Goal: Ask a question: Seek information or help from site administrators or community

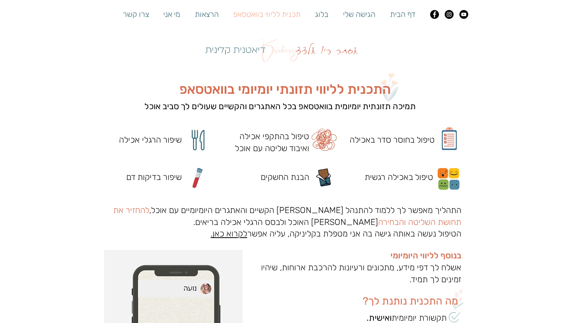
click at [236, 85] on span "התכנית לליווי תזונתי יומיומי בוואטסאפ" at bounding box center [284, 89] width 211 height 16
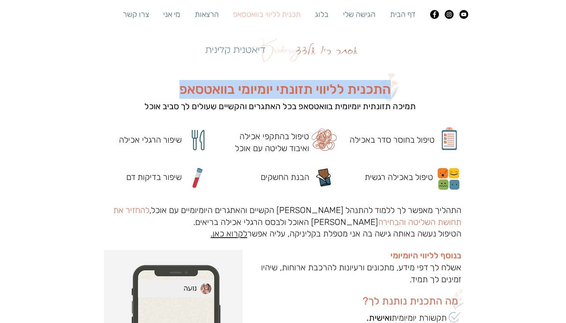
click at [236, 85] on span "התכנית לליווי תזונתי יומיומי בוואטסאפ" at bounding box center [284, 89] width 211 height 16
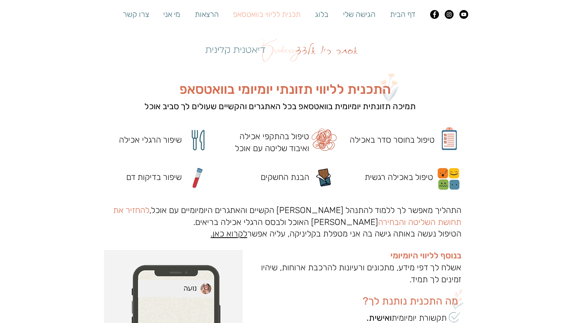
click at [244, 102] on span "תמיכה תזונתית יומיומית בוואטסאפ בכל האתגרים והקשיים שעולים לך סביב אוכל" at bounding box center [279, 106] width 271 height 10
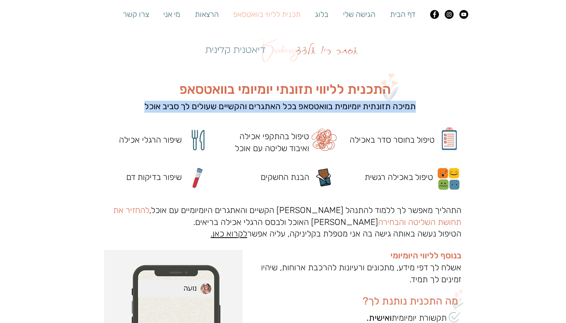
click at [244, 102] on span "תמיכה תזונתית יומיומית בוואטסאפ בכל האתגרים והקשיים שעולים לך סביב אוכל" at bounding box center [279, 106] width 271 height 10
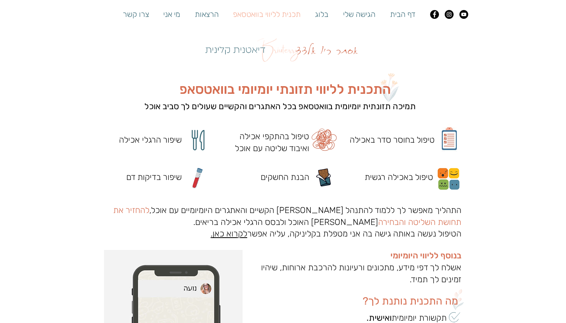
click at [256, 88] on span "התכנית לליווי תזונתי יומיומי בוואטסאפ" at bounding box center [284, 89] width 211 height 16
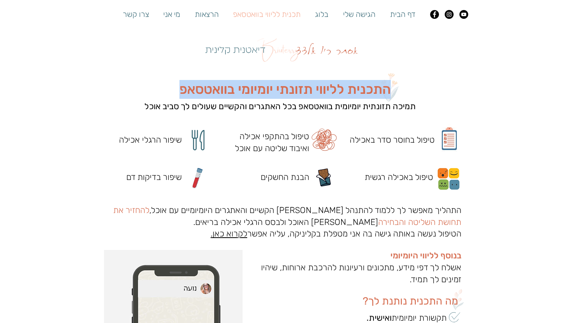
click at [256, 88] on span "התכנית לליווי תזונתי יומיומי בוואטסאפ" at bounding box center [284, 89] width 211 height 16
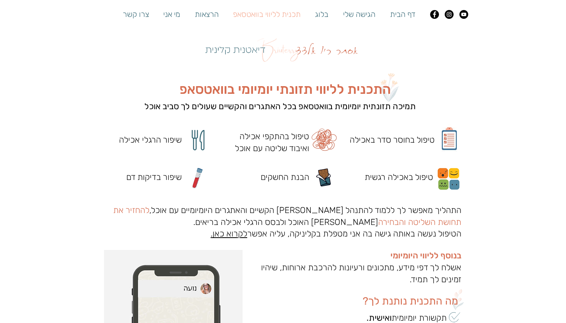
click at [261, 108] on span "תמיכה תזונתית יומיומית בוואטסאפ בכל האתגרים והקשיים שעולים לך סביב אוכל" at bounding box center [279, 106] width 271 height 10
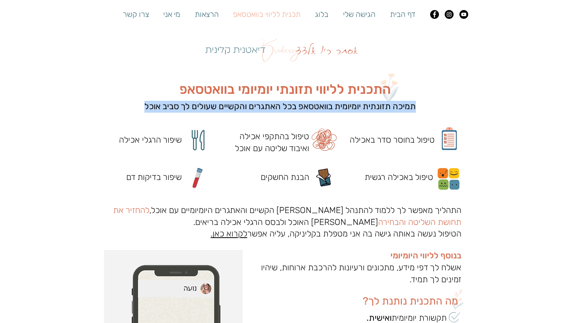
click at [261, 108] on span "תמיכה תזונתית יומיומית בוואטסאפ בכל האתגרים והקשיים שעולים לך סביב אוכל" at bounding box center [279, 106] width 271 height 10
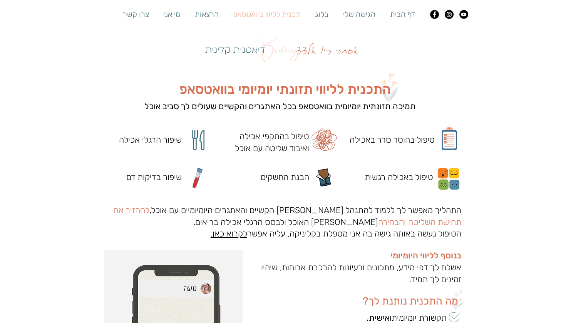
click at [268, 98] on h1 "התכנית לליווי תזונתי יומיומי בוואטסאפ" at bounding box center [285, 89] width 304 height 19
click at [268, 96] on span "התכנית לליווי תזונתי יומיומי בוואטסאפ" at bounding box center [284, 89] width 211 height 16
click at [268, 93] on span "התכנית לליווי תזונתי יומיומי בוואטסאפ" at bounding box center [284, 89] width 211 height 16
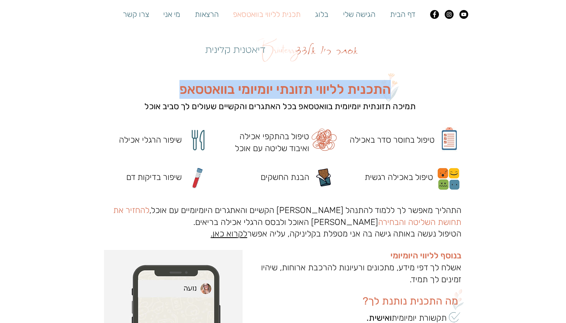
click at [268, 93] on span "התכנית לליווי תזונתי יומיומי בוואטסאפ" at bounding box center [284, 89] width 211 height 16
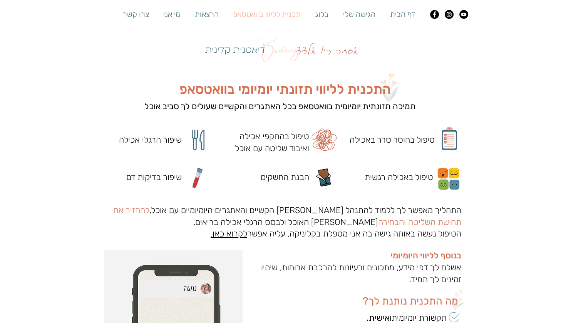
click at [270, 106] on span "תמיכה תזונתית יומיומית בוואטסאפ בכל האתגרים והקשיים שעולים לך סביב אוכל" at bounding box center [279, 106] width 271 height 10
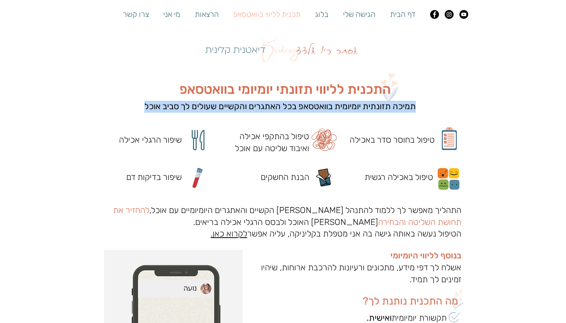
click at [270, 106] on span "תמיכה תזונתית יומיומית בוואטסאפ בכל האתגרים והקשיים שעולים לך סביב אוכל" at bounding box center [279, 106] width 271 height 10
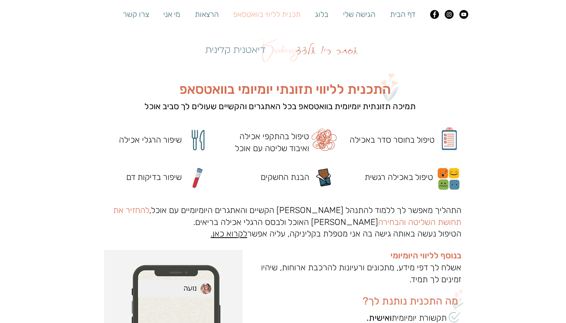
click at [285, 97] on span "התכנית לליווי תזונתי יומיומי בוואטסאפ" at bounding box center [284, 89] width 211 height 16
click at [285, 96] on span "התכנית לליווי תזונתי יומיומי בוואטסאפ" at bounding box center [284, 89] width 211 height 16
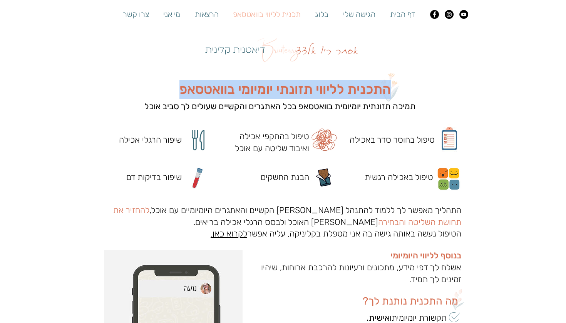
click at [285, 96] on span "התכנית לליווי תזונתי יומיומי בוואטסאפ" at bounding box center [284, 89] width 211 height 16
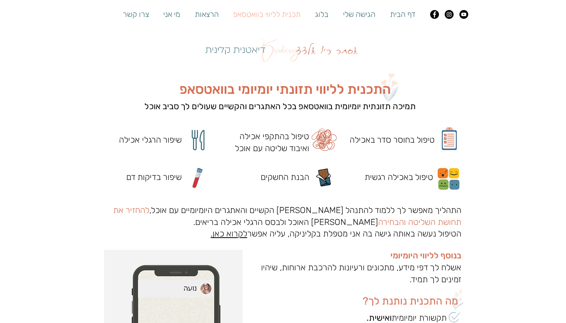
click at [281, 131] on p "טיפול בהתקפי אכילה ואיבוד שליטה עם אוכל" at bounding box center [264, 143] width 89 height 24
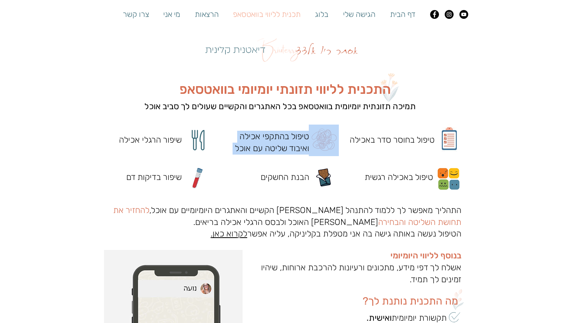
click at [281, 131] on p "טיפול בהתקפי אכילה ואיבוד שליטה עם אוכל" at bounding box center [264, 143] width 89 height 24
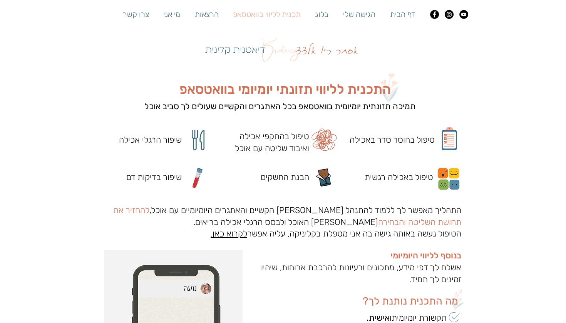
click at [364, 139] on p "טיפול בחוסר סדר באכילה" at bounding box center [389, 140] width 89 height 12
click at [262, 83] on span "התכנית לליווי תזונתי יומיומי בוואטסאפ" at bounding box center [284, 89] width 211 height 16
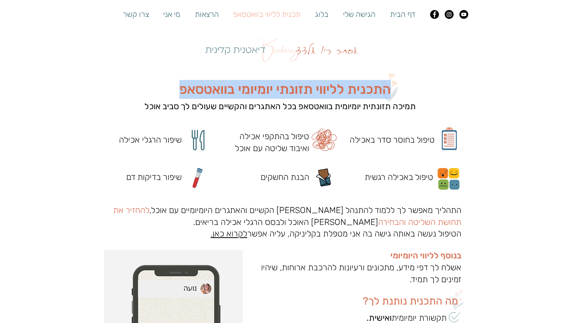
click at [262, 83] on span "התכנית לליווי תזונתי יומיומי בוואטסאפ" at bounding box center [284, 89] width 211 height 16
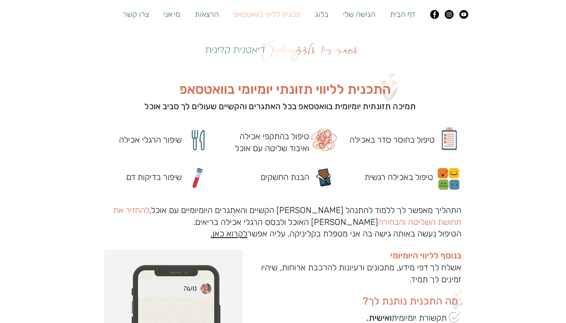
click at [259, 105] on span "תמיכה תזונתית יומיומית בוואטסאפ בכל האתגרים והקשיים שעולים לך סביב אוכל" at bounding box center [279, 106] width 271 height 10
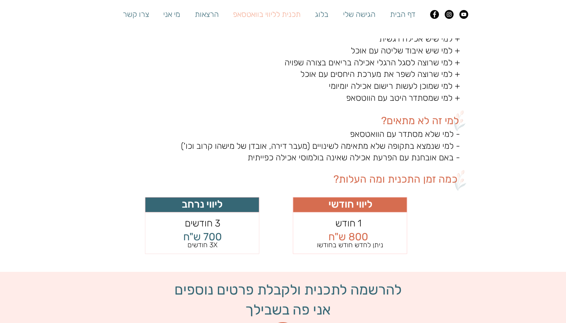
scroll to position [664, 0]
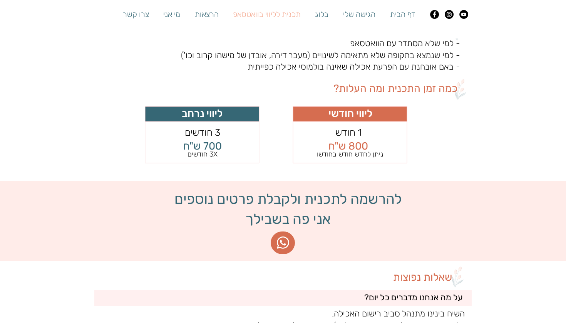
click at [361, 143] on span "800 ש"ח" at bounding box center [348, 146] width 40 height 12
click at [356, 150] on span "ניתן לחדש חודש בחודשו" at bounding box center [350, 154] width 66 height 8
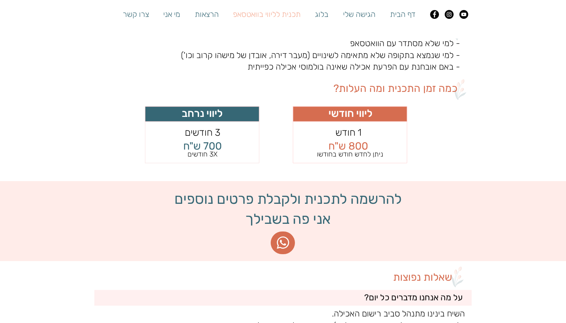
click at [348, 164] on div at bounding box center [283, 196] width 566 height 1482
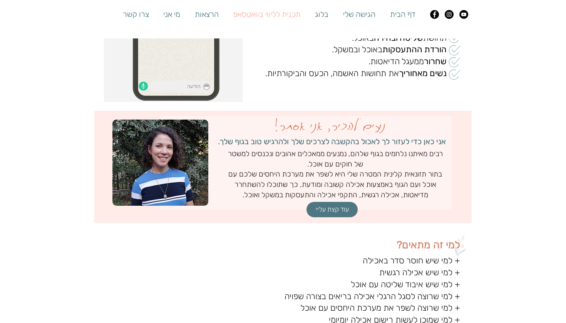
scroll to position [348, 0]
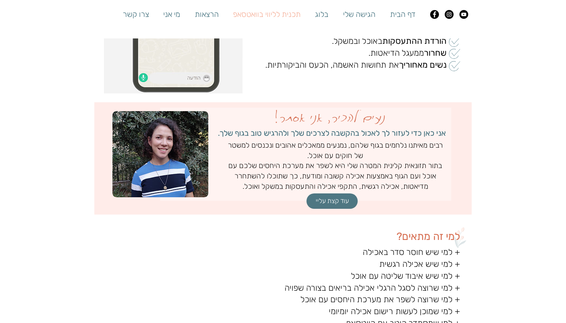
click at [264, 145] on span "רבים מאיתנו נלחמים בגוף שלהם, נמנעים ממאכלים אהובים ונכנסים למשטר של חוקים עם א…" at bounding box center [335, 150] width 215 height 19
click at [265, 167] on span "בתור תזונאית קלינית המטרה שלי היא לשפר את מערכת היחסים שלכם עם אוכל ועם הגוף בא…" at bounding box center [335, 175] width 214 height 29
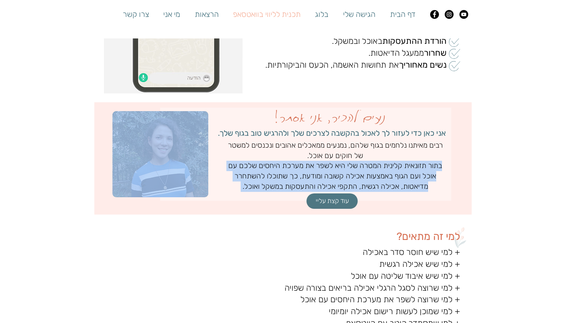
click at [265, 167] on span "בתור תזונאית קלינית המטרה שלי היא לשפר את מערכת היחסים שלכם עם אוכל ועם הגוף בא…" at bounding box center [335, 175] width 214 height 29
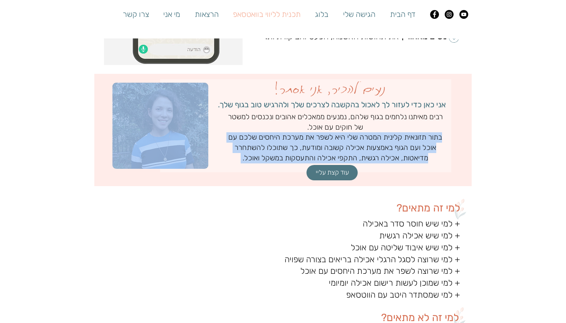
scroll to position [386, 0]
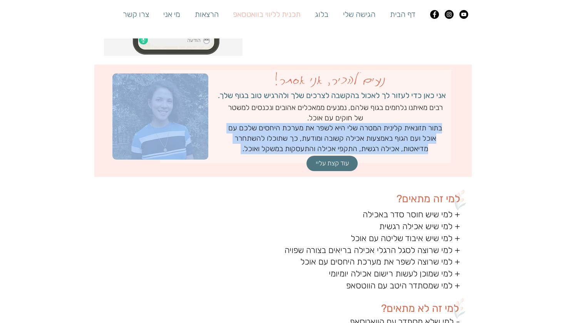
click at [350, 143] on span "בתור תזונאית קלינית המטרה שלי היא לשפר את מערכת היחסים שלכם עם אוכל ועם הגוף בא…" at bounding box center [335, 138] width 214 height 29
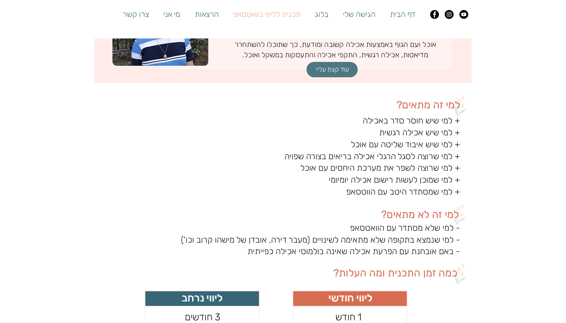
scroll to position [543, 0]
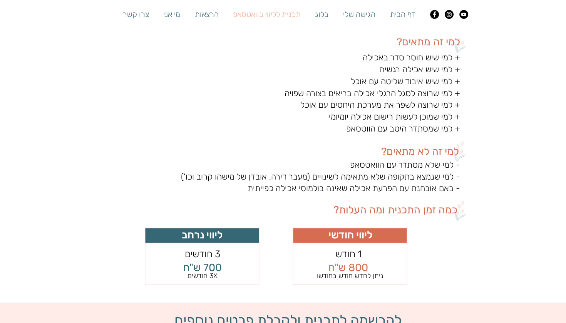
click at [355, 264] on span "800 ש"ח" at bounding box center [348, 268] width 40 height 12
click at [212, 265] on span "700 ש"ח" at bounding box center [202, 268] width 38 height 12
click at [214, 279] on icon at bounding box center [202, 256] width 114 height 57
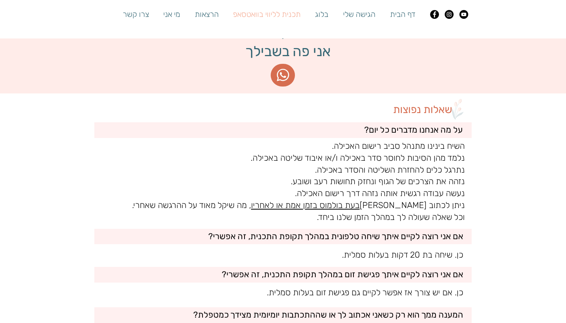
scroll to position [912, 0]
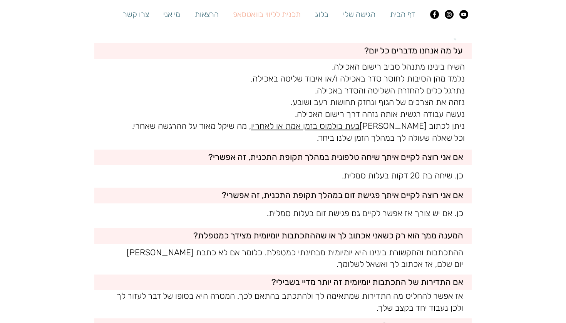
click at [343, 190] on span "אם אני רוצה לקיים איתך פגישת זום במהלך תקופת התכנית, זה אפשרי?" at bounding box center [342, 195] width 241 height 10
click at [332, 233] on p "המענה ממך הוא רק כשאני אכתוב לך או שההתכתבות יומיומית מצידך כמטפלת?" at bounding box center [291, 236] width 343 height 12
click at [328, 277] on span "אם התדירות של התכתבות יומיומית זה יותר מדיי בשבילי?" at bounding box center [367, 282] width 192 height 10
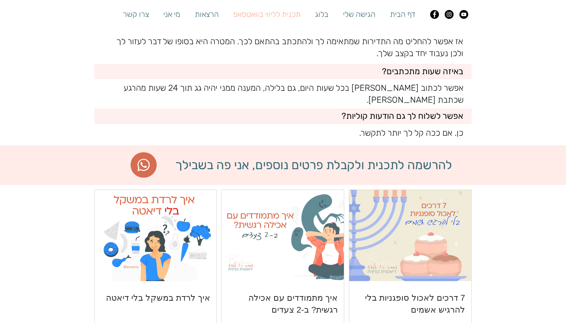
scroll to position [1173, 0]
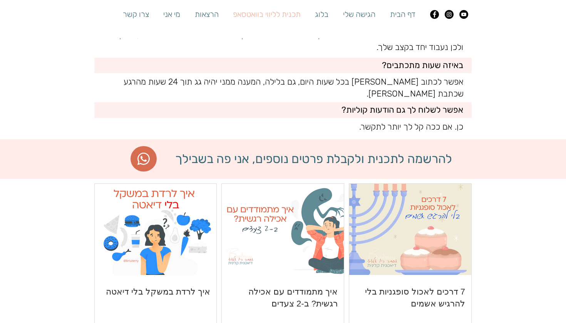
click at [431, 105] on span "אפשר לשלוח לך גם הודעות קוליות?" at bounding box center [402, 110] width 122 height 10
click at [430, 121] on p "כן. אם ככה קל לך יותר לתקשר." at bounding box center [287, 127] width 351 height 12
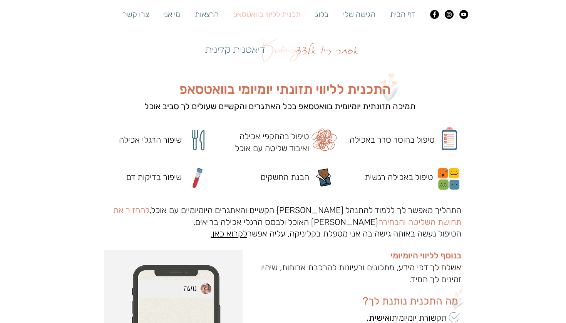
scroll to position [0, 0]
